Goal: Transaction & Acquisition: Obtain resource

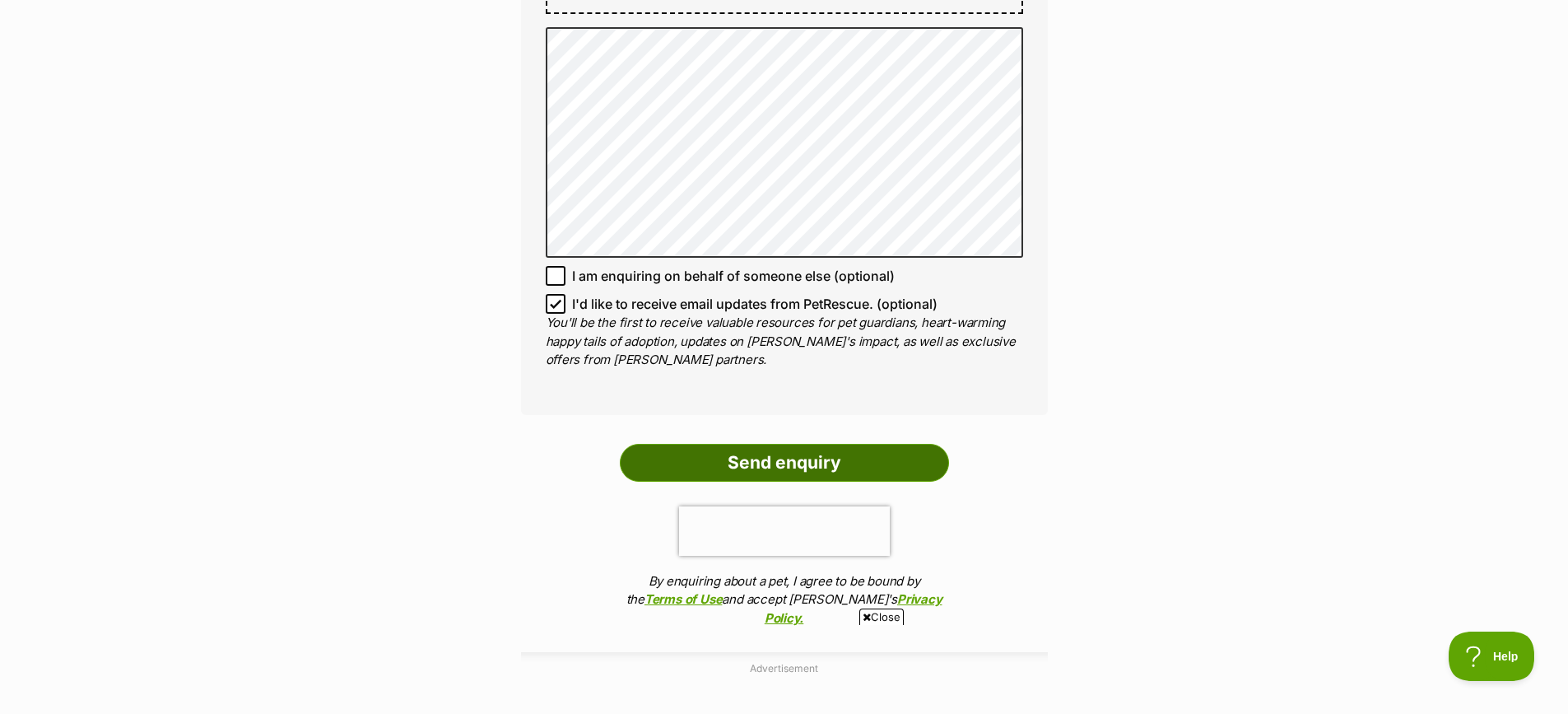
click at [776, 443] on input "Send enquiry" at bounding box center [784, 462] width 329 height 38
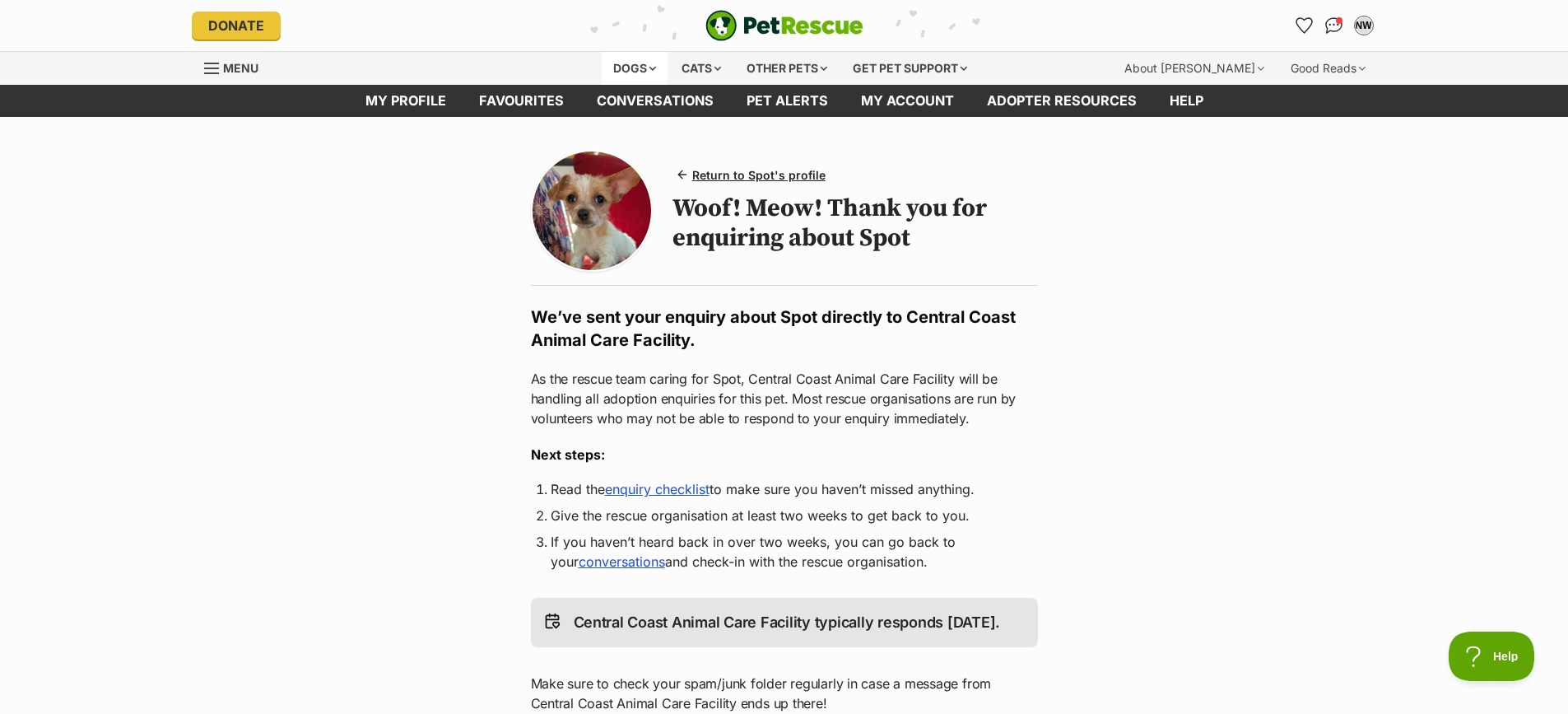
click at [631, 64] on div "Dogs" at bounding box center [634, 69] width 66 height 33
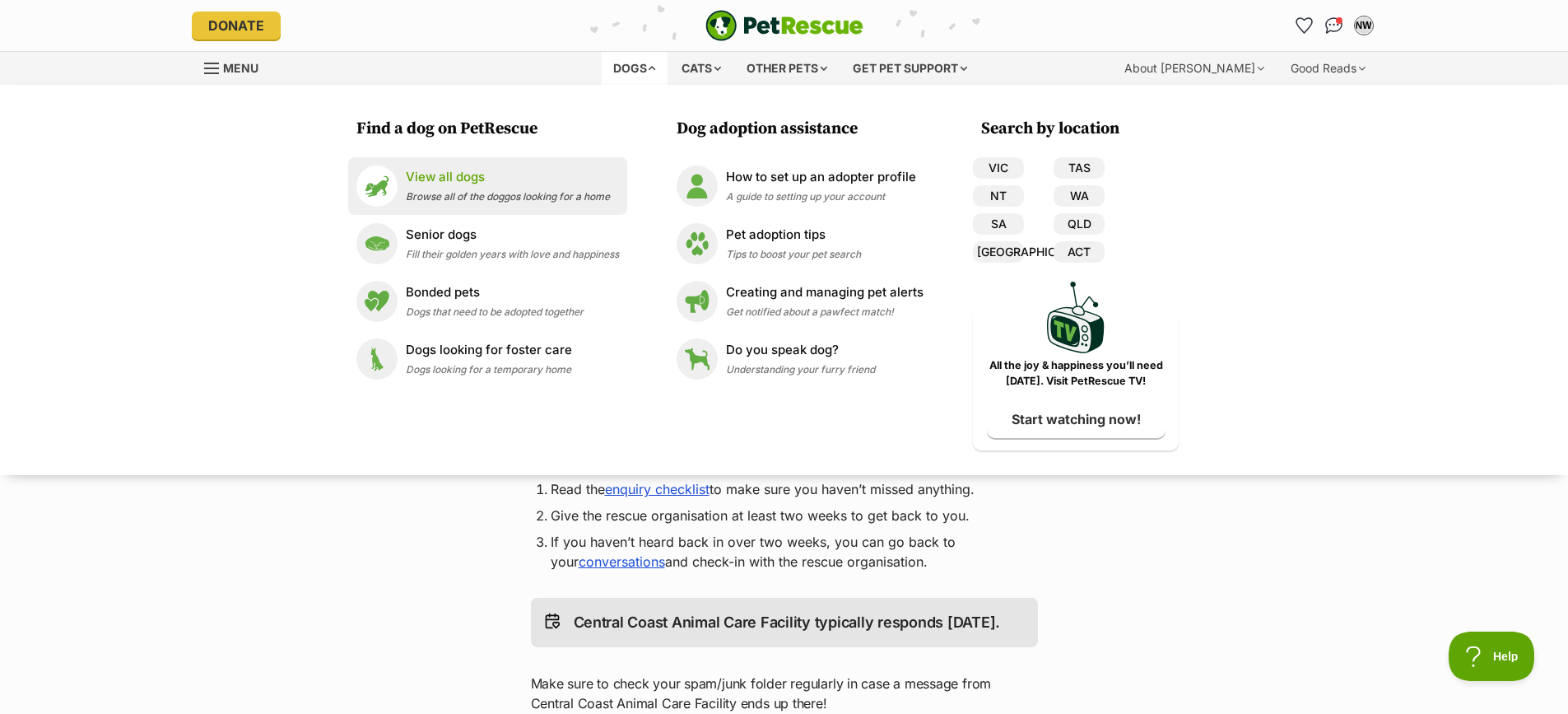
click at [457, 192] on span "Browse all of the doggos looking for a home" at bounding box center [508, 196] width 204 height 13
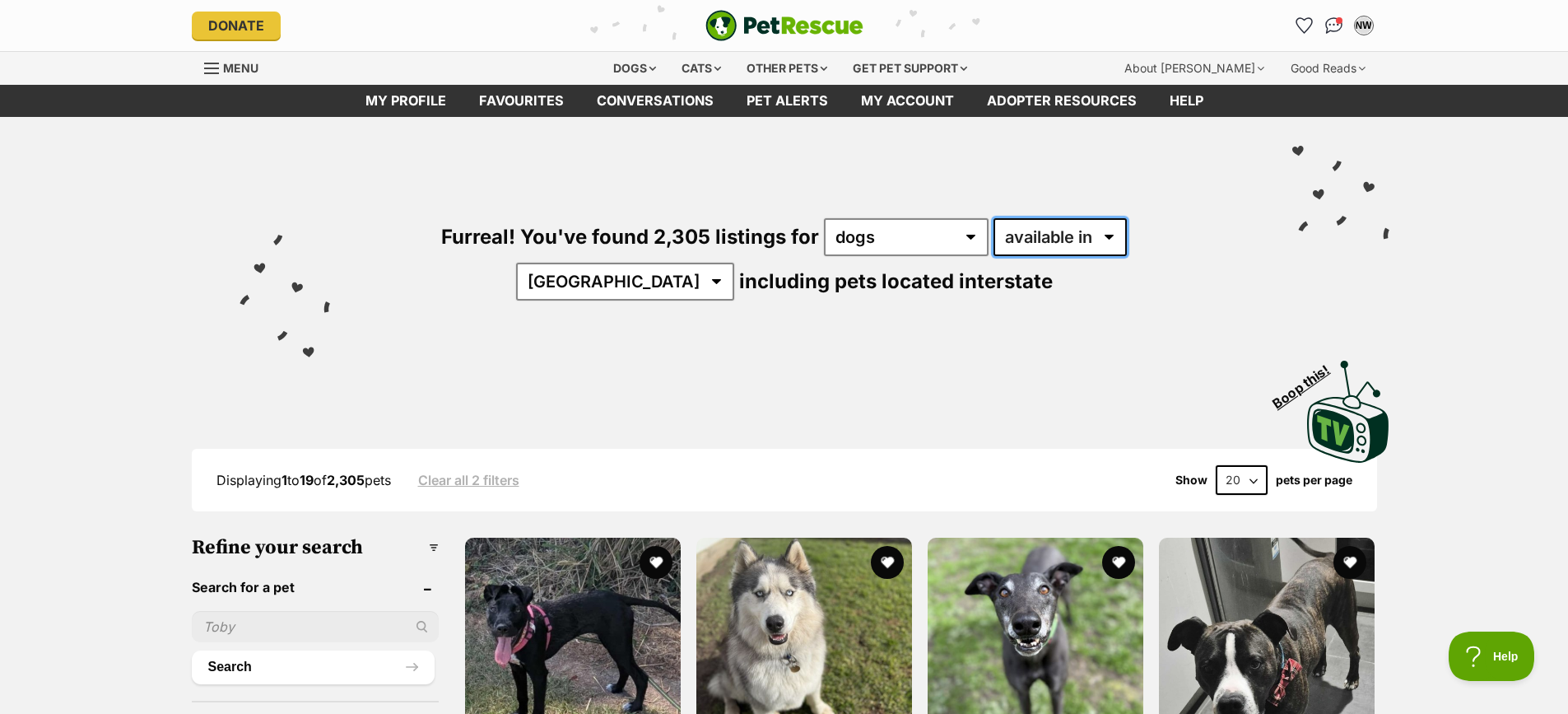
click at [1028, 241] on select "available in located in" at bounding box center [1060, 236] width 133 height 38
select select "disabled"
click at [993, 218] on select "available in located in" at bounding box center [1060, 236] width 133 height 38
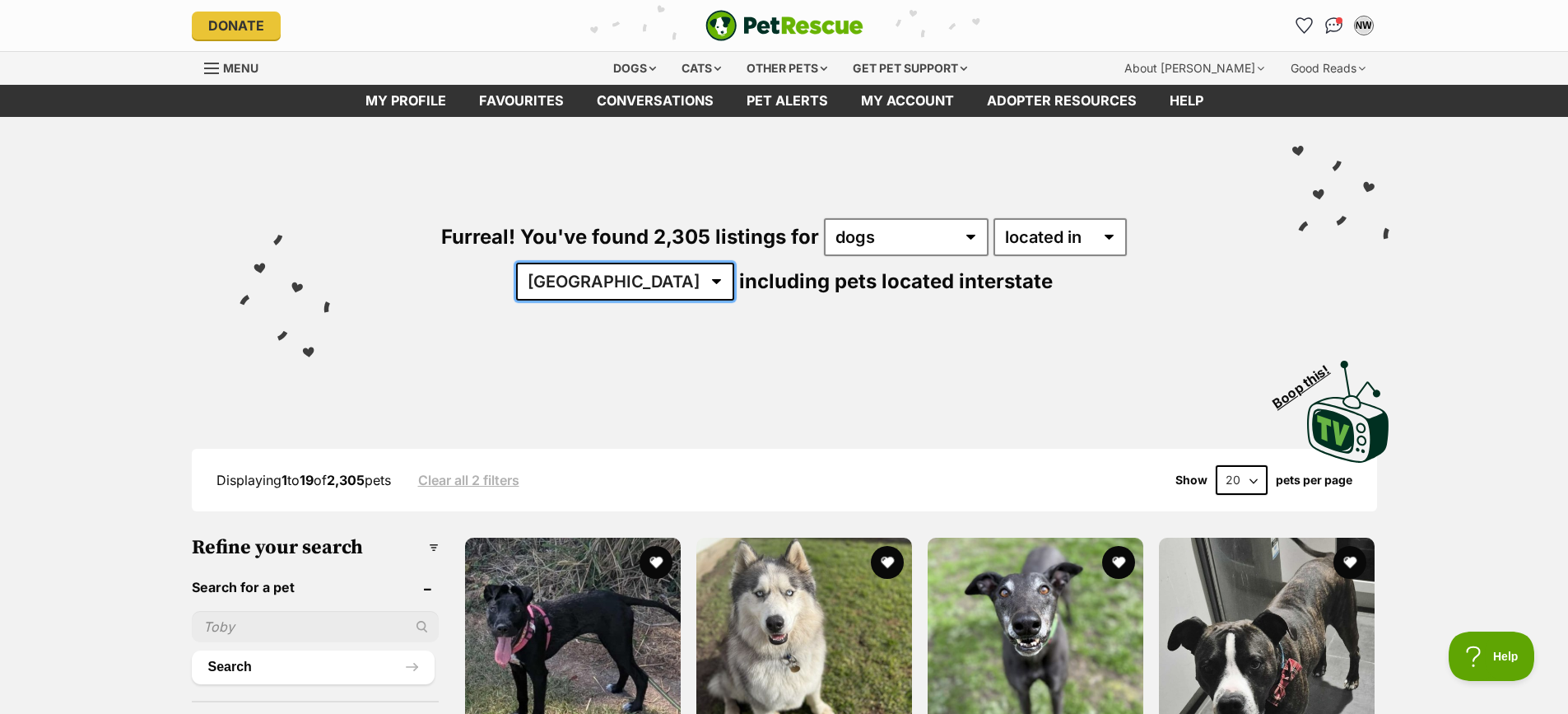
click at [734, 263] on select "Australia ACT NSW NT QLD SA TAS VIC WA" at bounding box center [625, 281] width 218 height 38
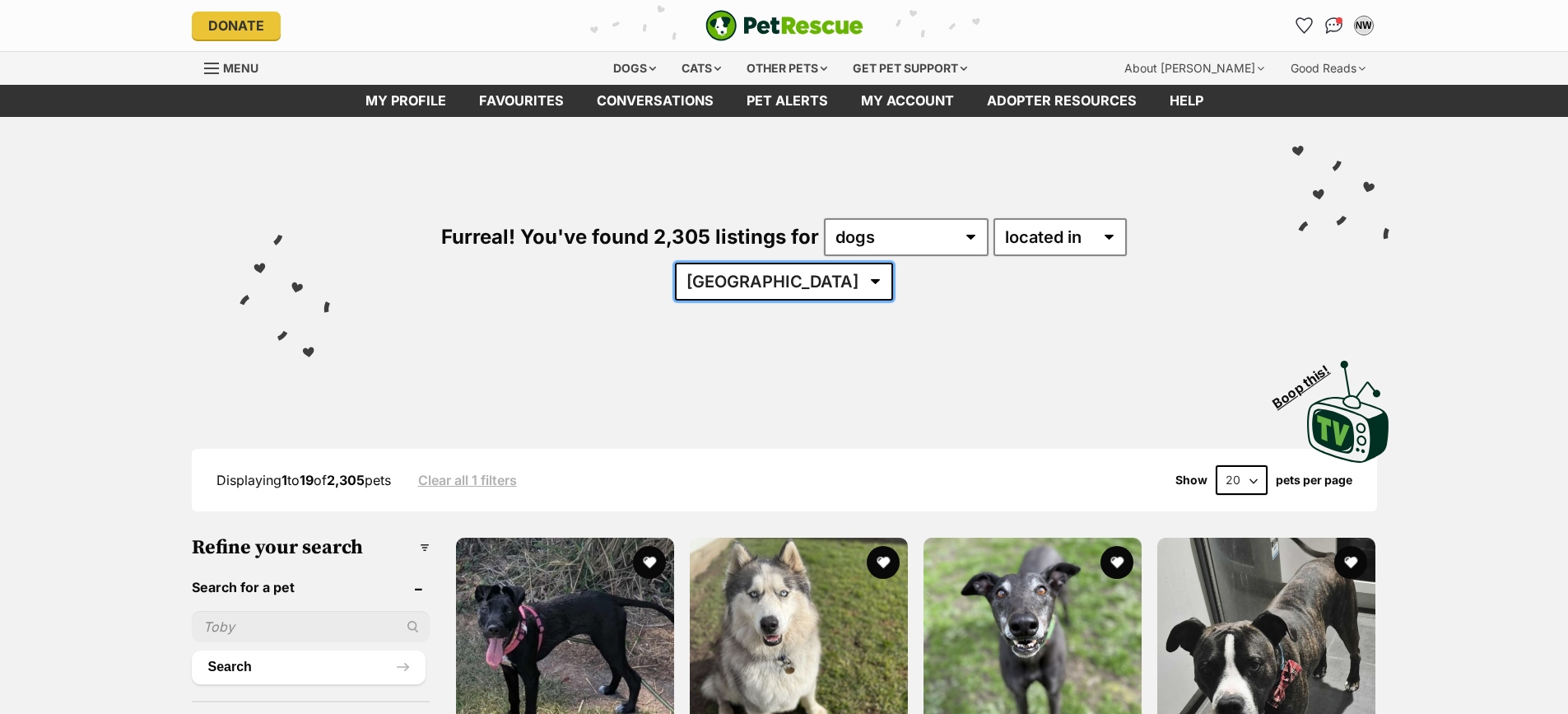
click at [893, 263] on select "Australia ACT NSW QLD SA TAS VIC WA" at bounding box center [784, 281] width 218 height 38
select select "[GEOGRAPHIC_DATA]"
click at [893, 263] on select "Australia ACT NSW QLD SA TAS VIC WA" at bounding box center [784, 281] width 218 height 38
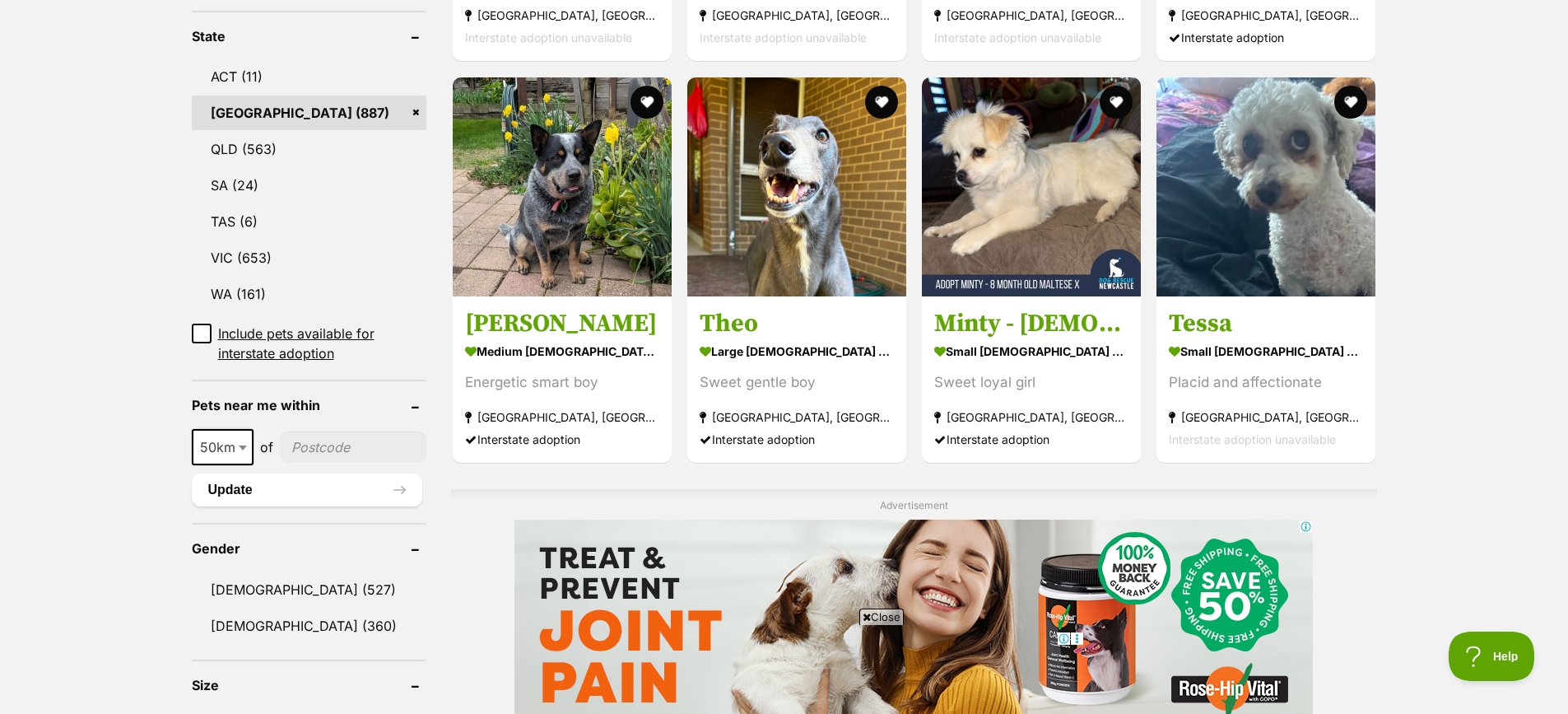
scroll to position [823, 0]
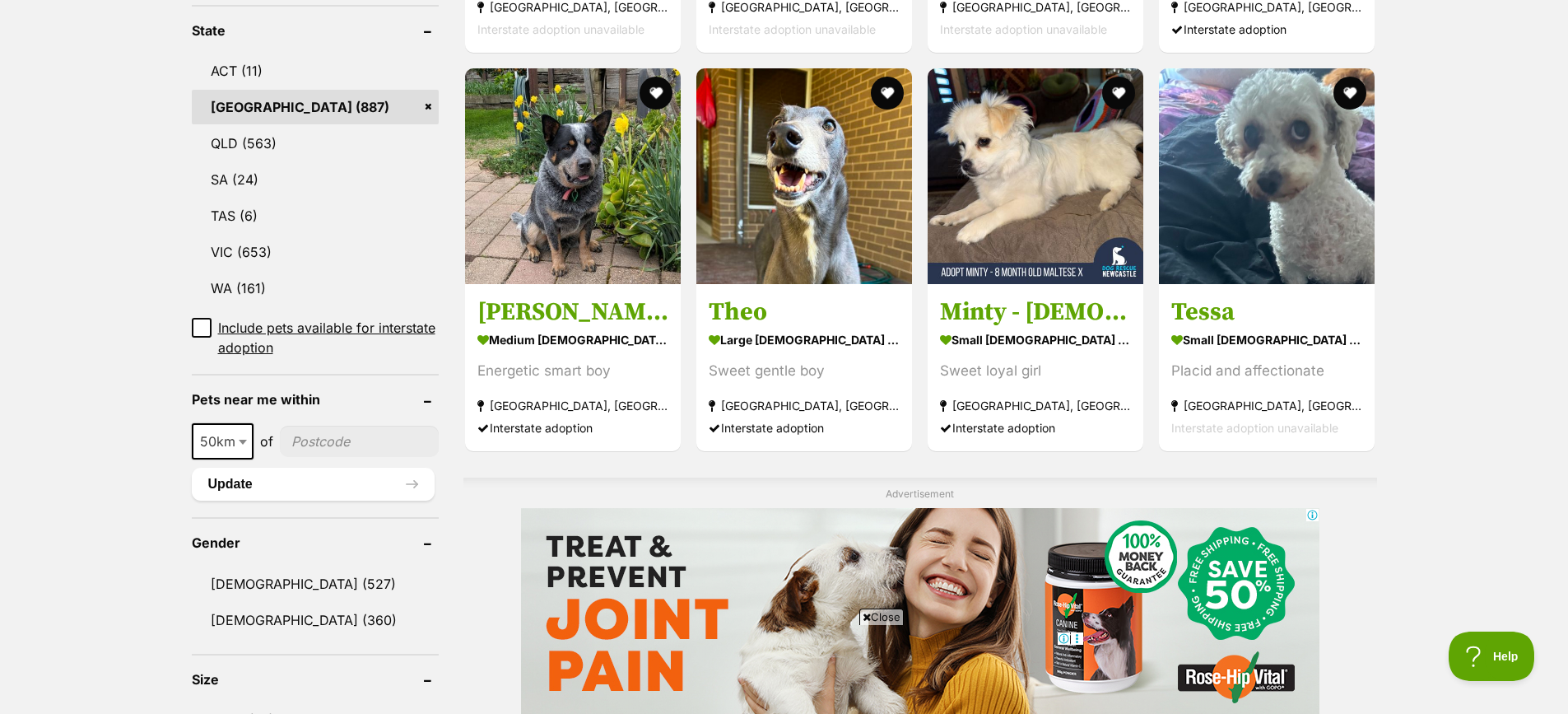
click at [237, 444] on span at bounding box center [244, 440] width 17 height 36
click at [243, 437] on span at bounding box center [244, 440] width 17 height 36
click at [330, 449] on input"] "postcode" at bounding box center [358, 441] width 162 height 31
click at [242, 449] on span at bounding box center [241, 440] width 17 height 36
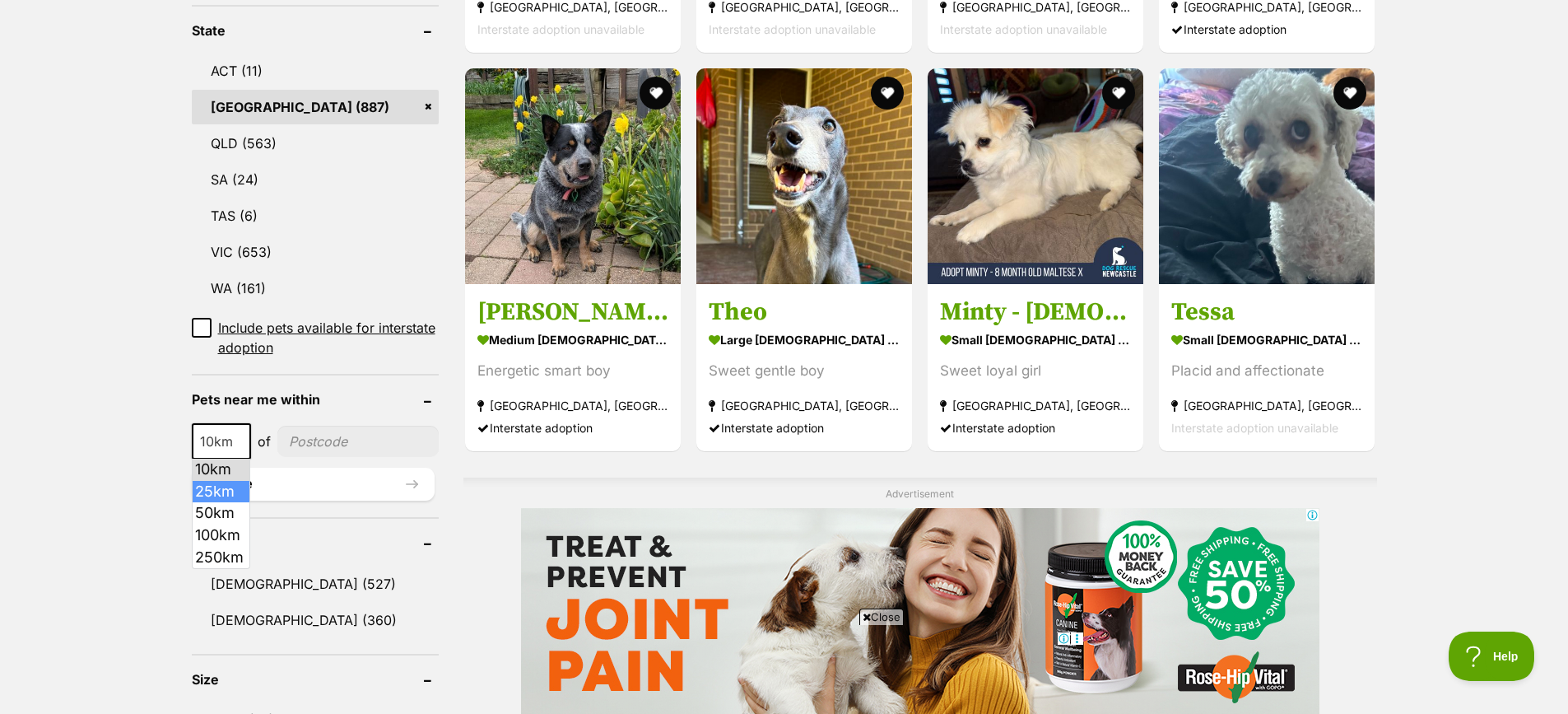
select select "25"
click at [326, 435] on input"] "postcode" at bounding box center [359, 441] width 159 height 31
type input"] "2287"
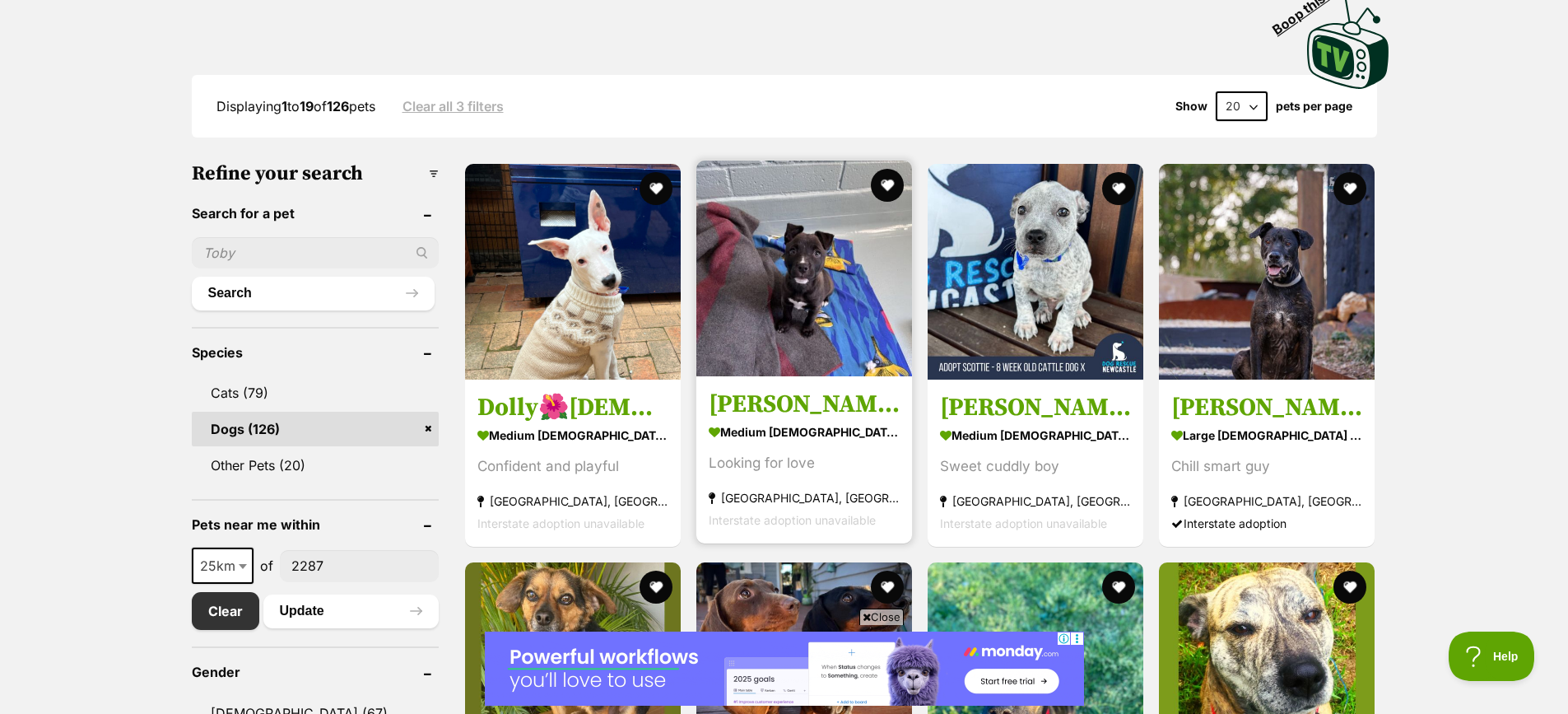
click at [833, 358] on img at bounding box center [804, 269] width 216 height 216
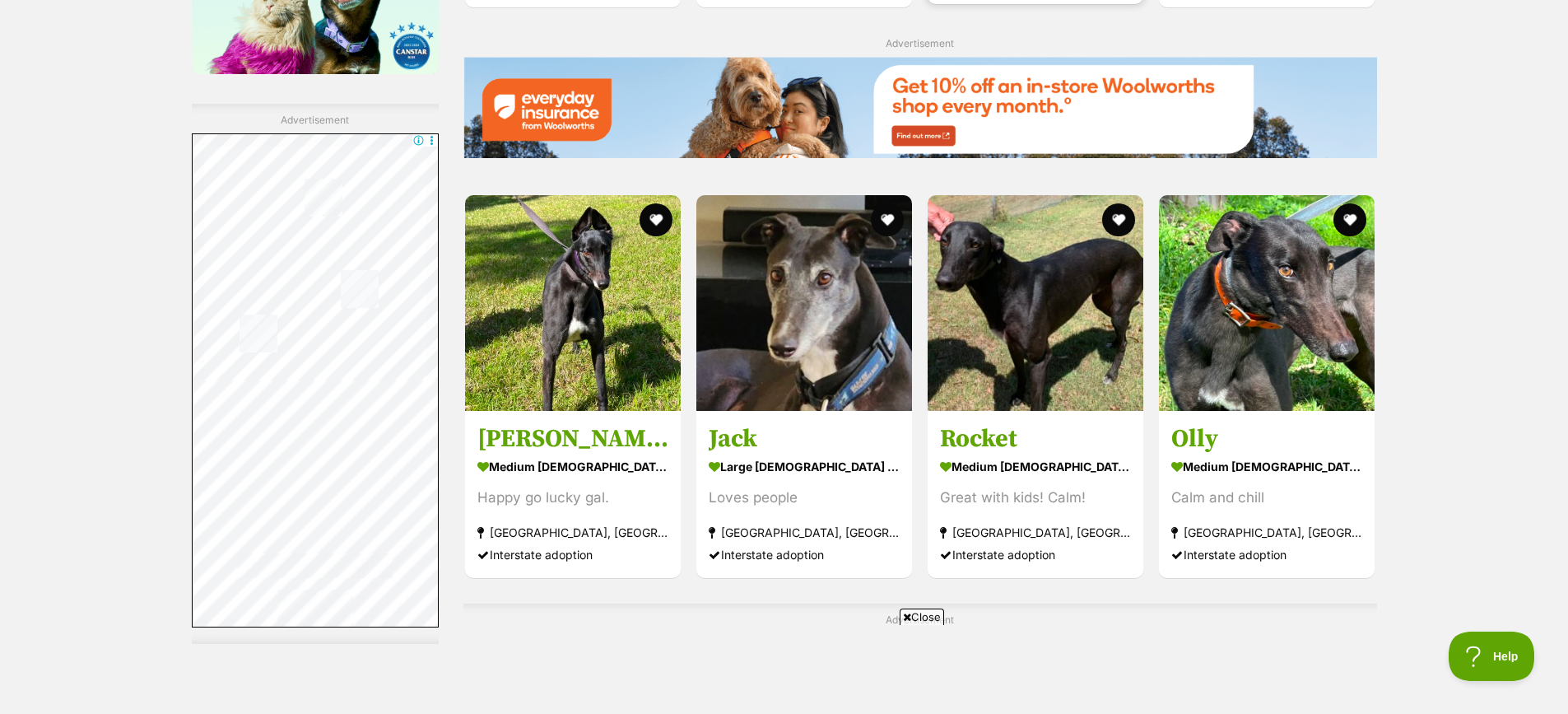
scroll to position [2790, 0]
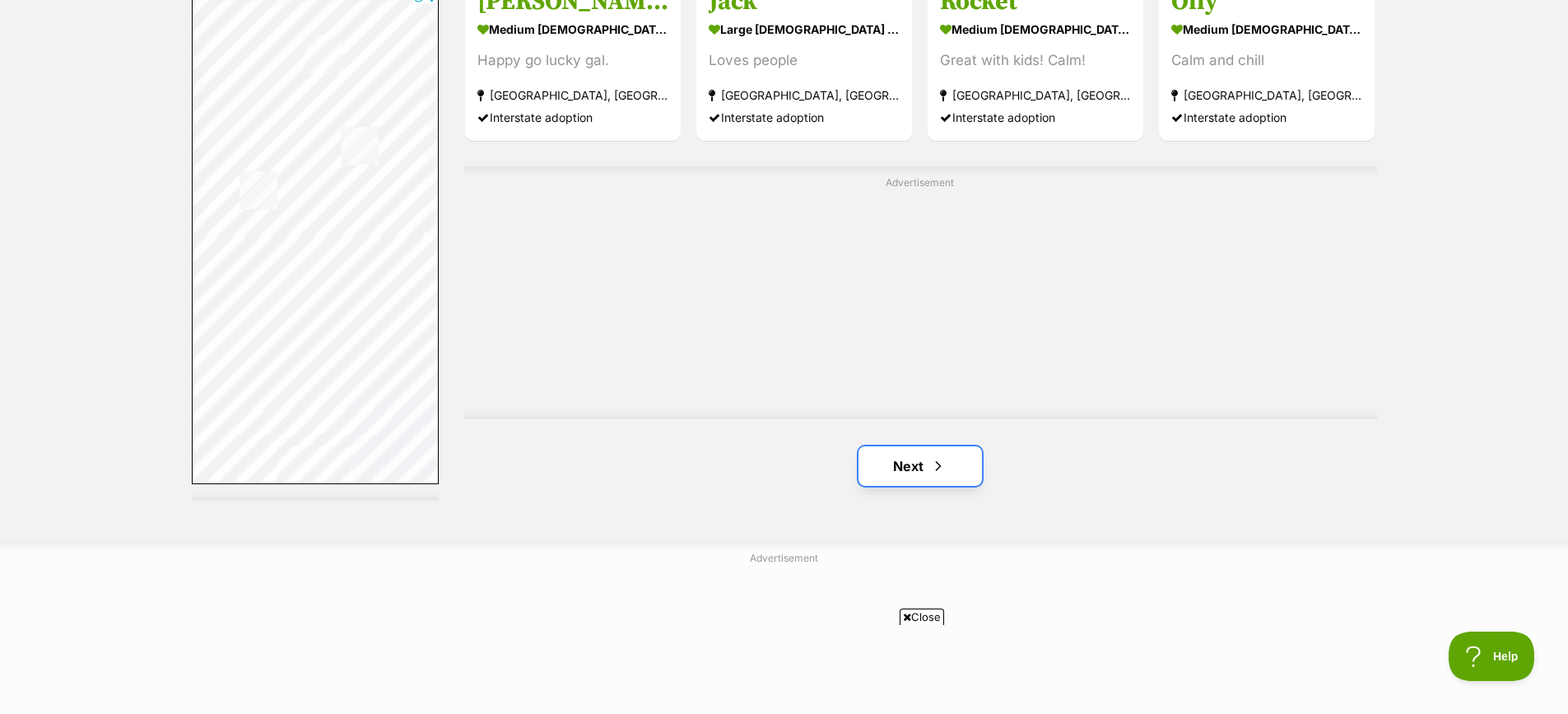
click at [939, 485] on link "Next" at bounding box center [921, 466] width 124 height 39
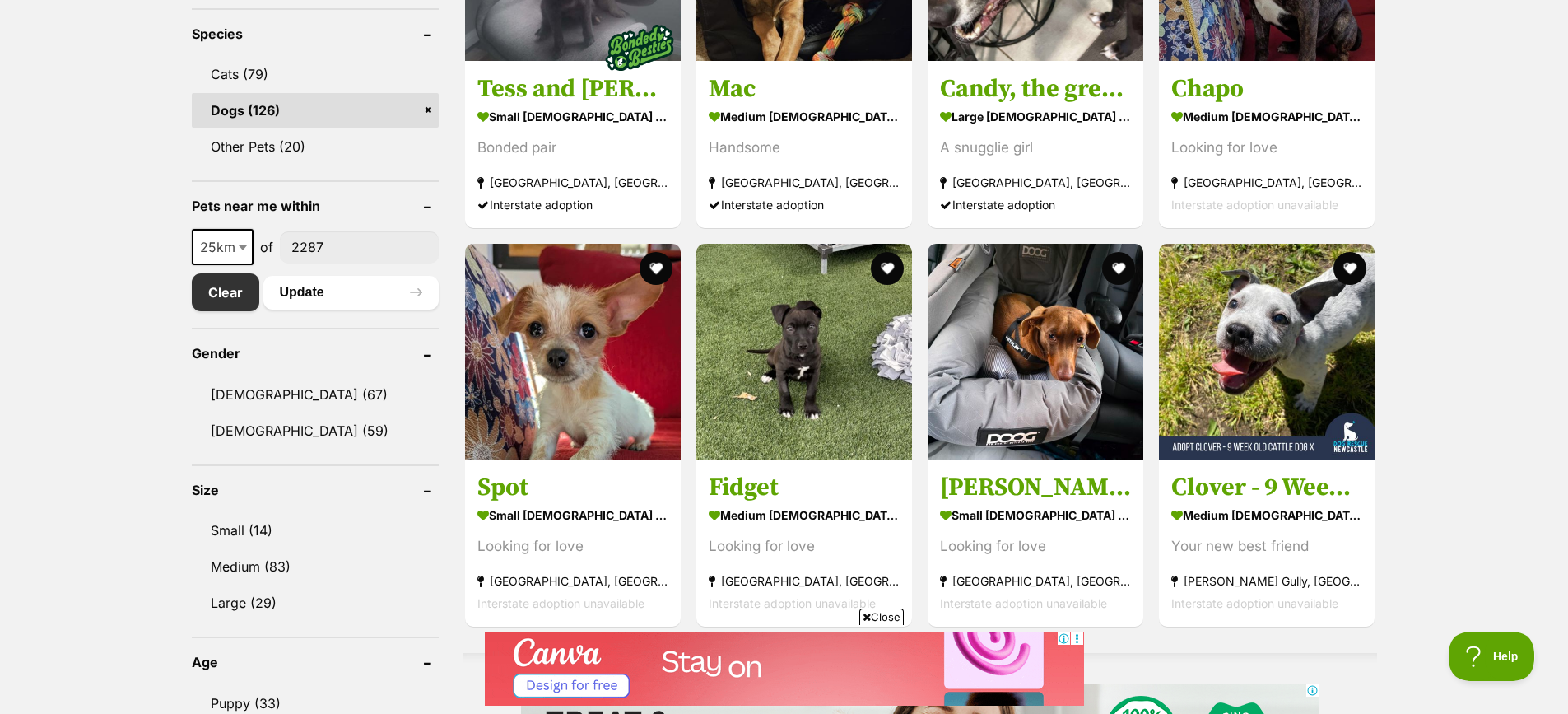
scroll to position [659, 0]
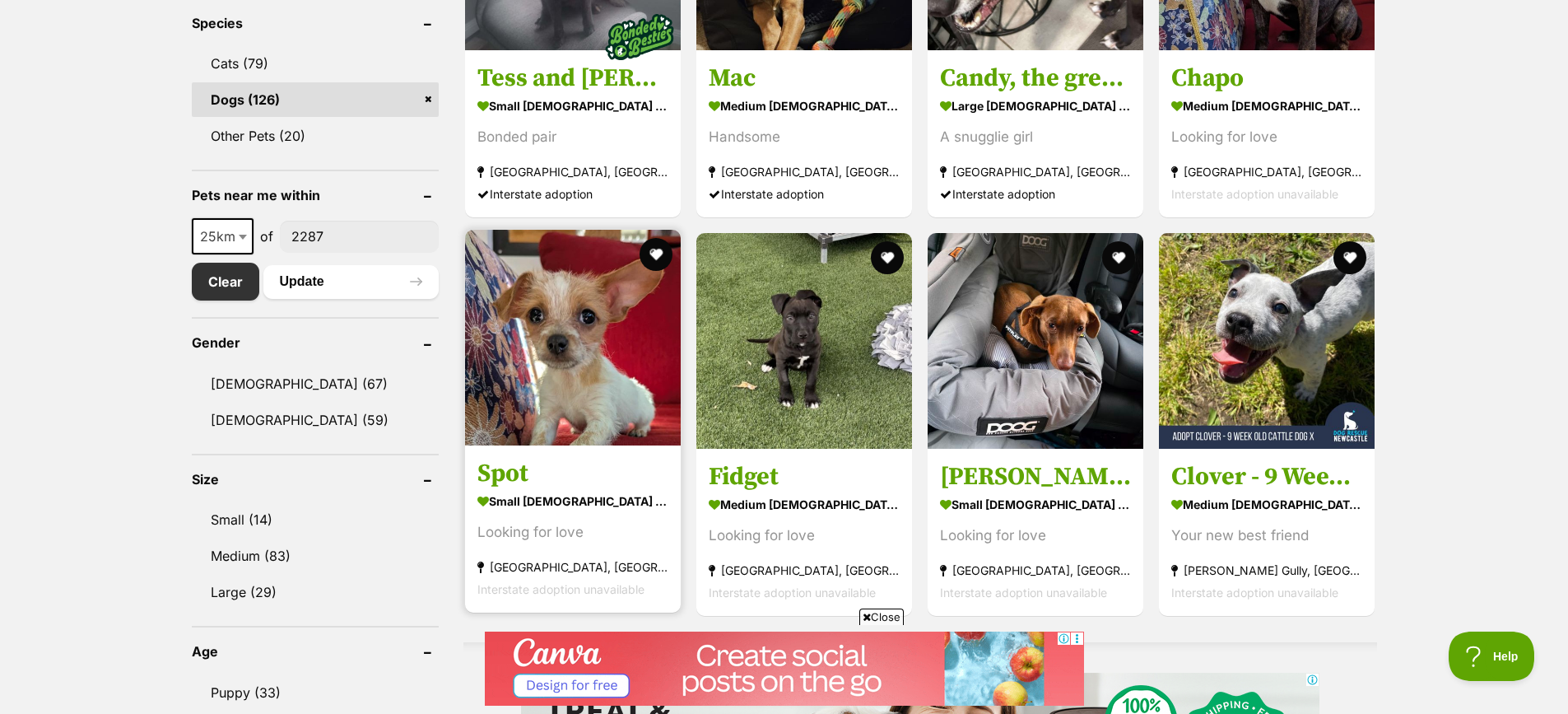
click at [666, 359] on img at bounding box center [573, 337] width 216 height 216
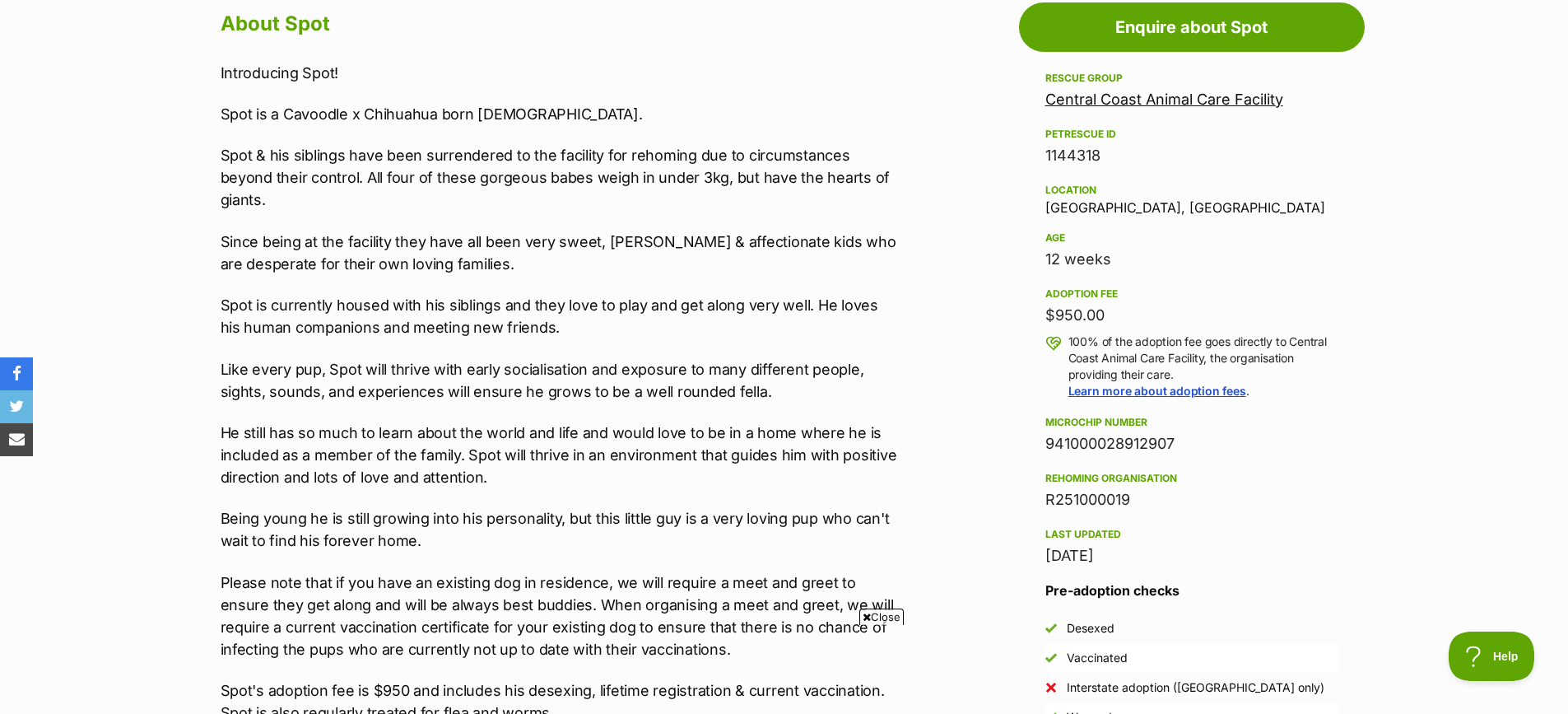
scroll to position [988, 0]
